Goal: Task Accomplishment & Management: Complete application form

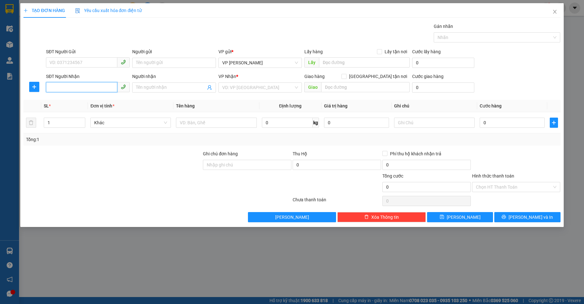
click at [101, 89] on input "SĐT Người Nhận" at bounding box center [81, 87] width 71 height 10
click at [94, 100] on div "0987272686 - anh trung" at bounding box center [88, 100] width 76 height 7
type input "0987272686"
type input "anh trung"
type input "0987272686"
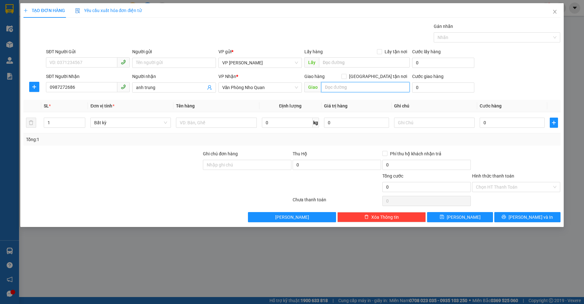
click at [365, 84] on input "text" at bounding box center [365, 87] width 89 height 10
type input "gia lâp"
click at [509, 120] on input "0" at bounding box center [512, 123] width 65 height 10
type input "1"
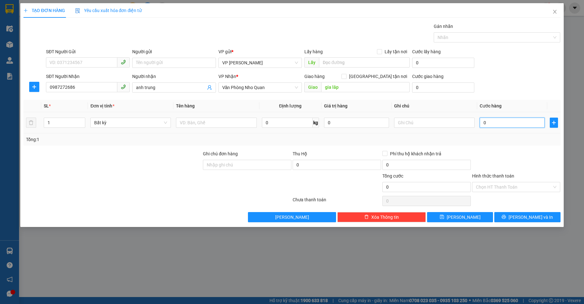
type input "1"
type input "12"
type input "120"
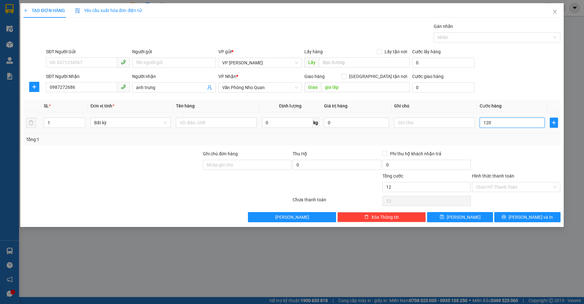
type input "120"
type input "120.000"
drag, startPoint x: 488, startPoint y: 186, endPoint x: 491, endPoint y: 204, distance: 18.6
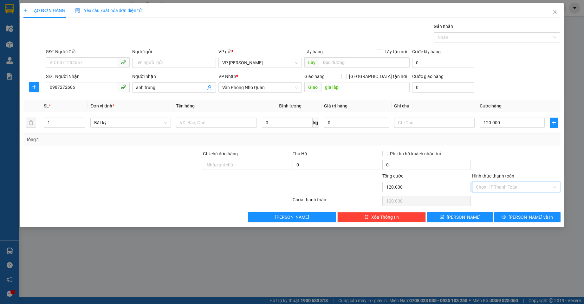
click at [488, 186] on input "Hình thức thanh toán" at bounding box center [514, 187] width 76 height 10
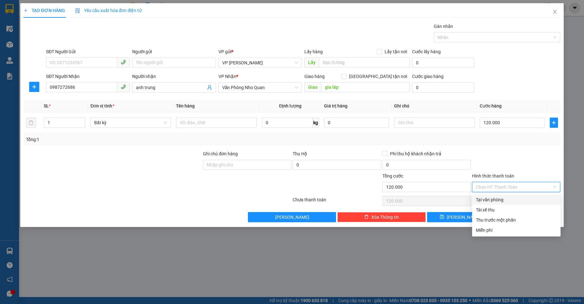
drag, startPoint x: 491, startPoint y: 201, endPoint x: 498, endPoint y: 167, distance: 35.2
click at [492, 200] on div "Tại văn phòng" at bounding box center [516, 199] width 81 height 7
type input "0"
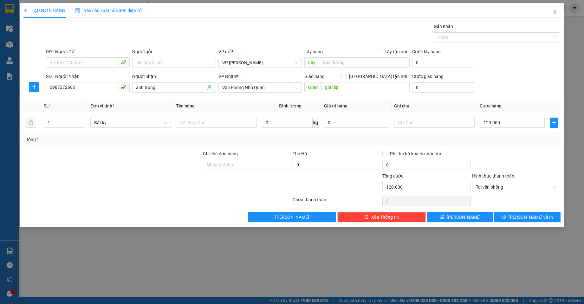
drag, startPoint x: 498, startPoint y: 167, endPoint x: 513, endPoint y: 209, distance: 45.2
click at [498, 167] on div at bounding box center [517, 161] width 90 height 22
click at [513, 217] on button "[PERSON_NAME] và In" at bounding box center [528, 217] width 66 height 10
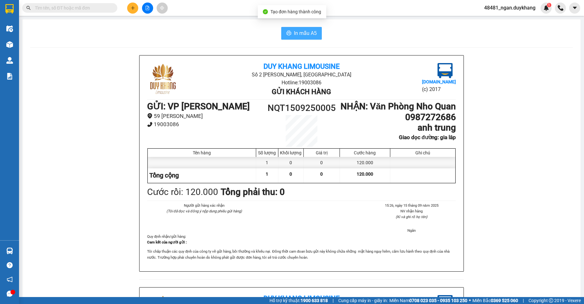
click at [313, 34] on span "In mẫu A5" at bounding box center [305, 33] width 23 height 8
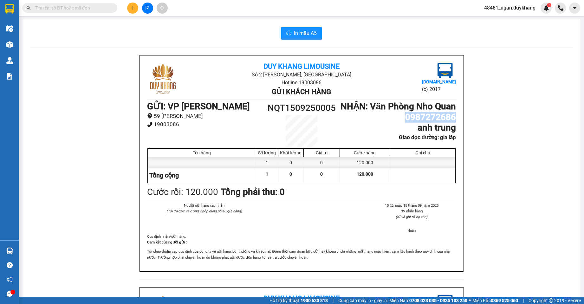
drag, startPoint x: 403, startPoint y: 128, endPoint x: 416, endPoint y: 126, distance: 12.6
click at [460, 128] on div "Duy Khang Limousine Số 2 [GEOGRAPHIC_DATA], [GEOGRAPHIC_DATA] Hotline: 19003086…" at bounding box center [302, 164] width 324 height 216
copy h1 "0987272686"
click at [253, 138] on div "GỬI : VP [PERSON_NAME] 59 [PERSON_NAME] 19003086 NQT1509250005 NHẬN : Văn Phòng…" at bounding box center [301, 124] width 309 height 46
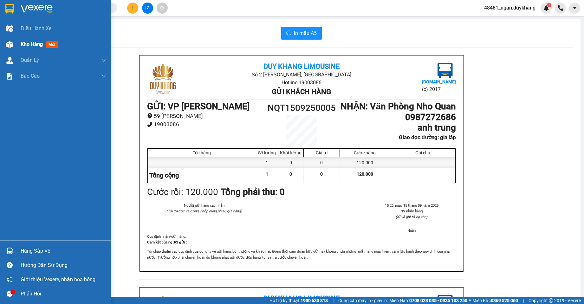
click at [18, 41] on div "Kho hàng mới" at bounding box center [55, 44] width 111 height 16
